Goal: Find specific page/section: Find specific page/section

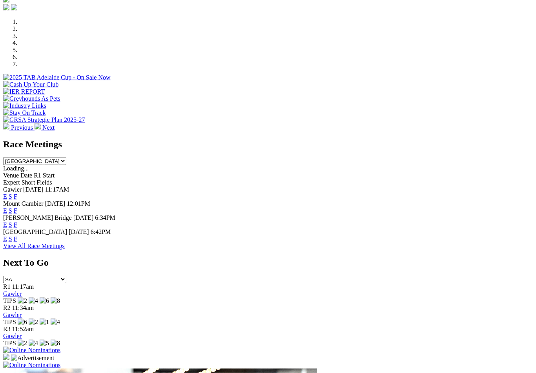
scroll to position [230, 0]
click at [65, 242] on link "View All Race Meetings" at bounding box center [34, 245] width 62 height 7
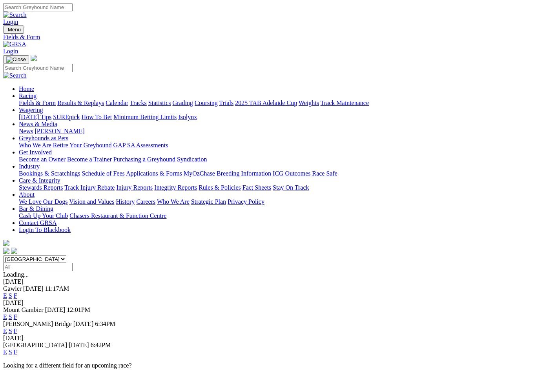
click at [66, 256] on select "South Australia New South Wales Northern Territory Queensland Tasmania Victoria…" at bounding box center [34, 259] width 63 height 7
select select "WA"
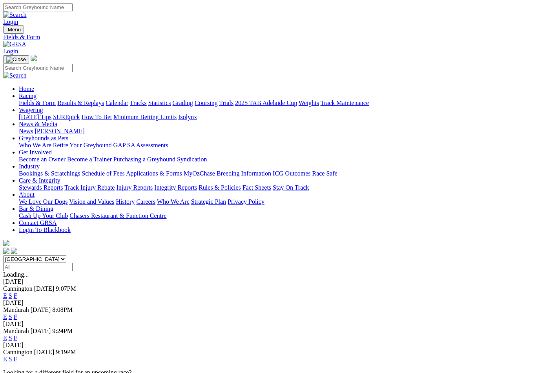
click at [17, 292] on link "F" at bounding box center [16, 295] width 4 height 7
